Goal: Information Seeking & Learning: Check status

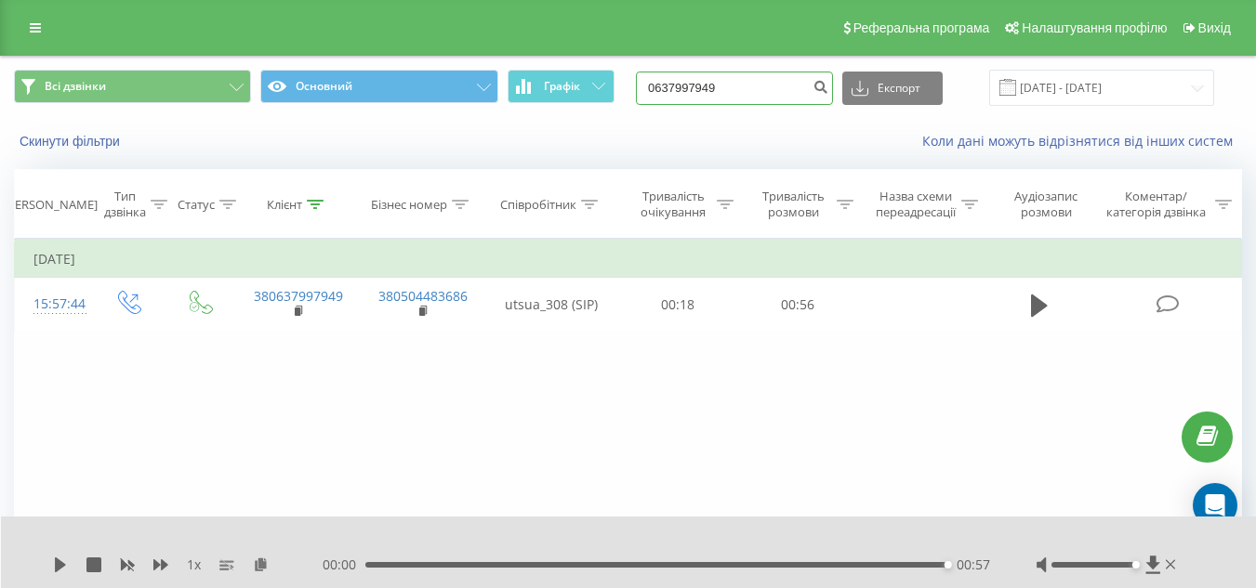
drag, startPoint x: 0, startPoint y: 0, endPoint x: 752, endPoint y: 93, distance: 757.5
click at [752, 93] on input "0637997949" at bounding box center [734, 88] width 197 height 33
paste input "2246332"
type input "0632246332"
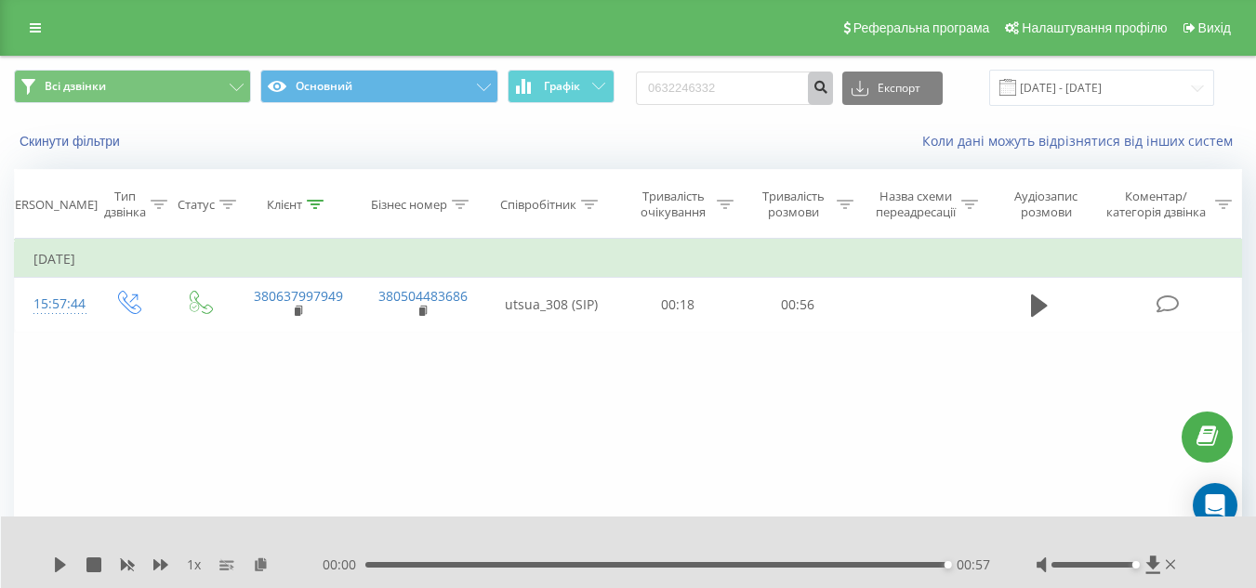
click at [828, 81] on icon "submit" at bounding box center [820, 84] width 16 height 11
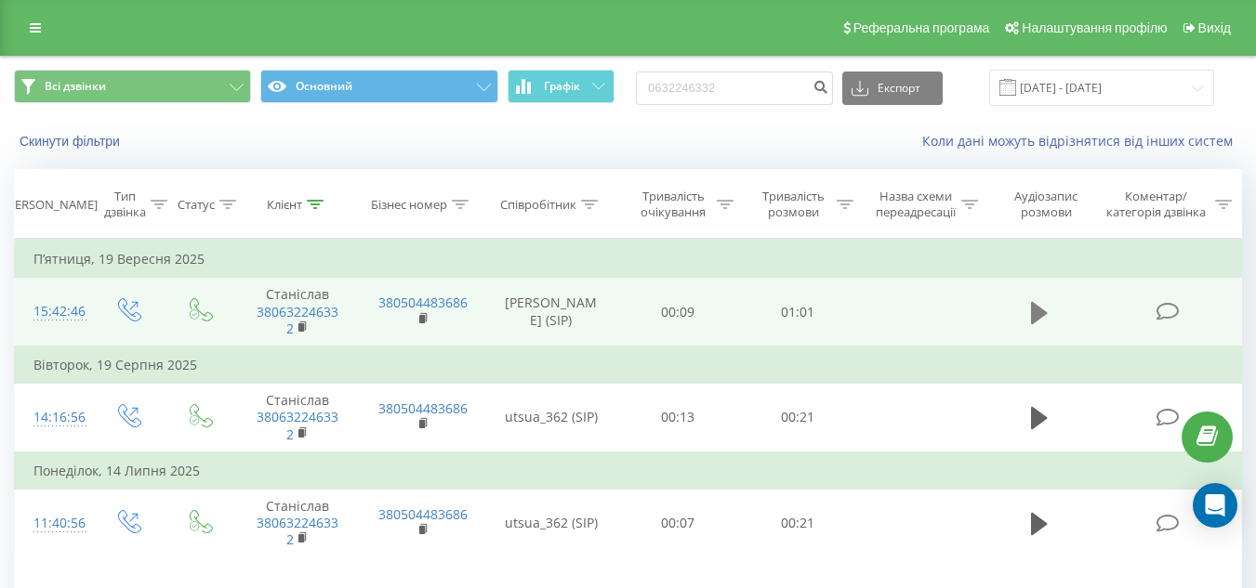
click at [1044, 309] on icon at bounding box center [1039, 313] width 17 height 26
